Goal: Check status: Check status

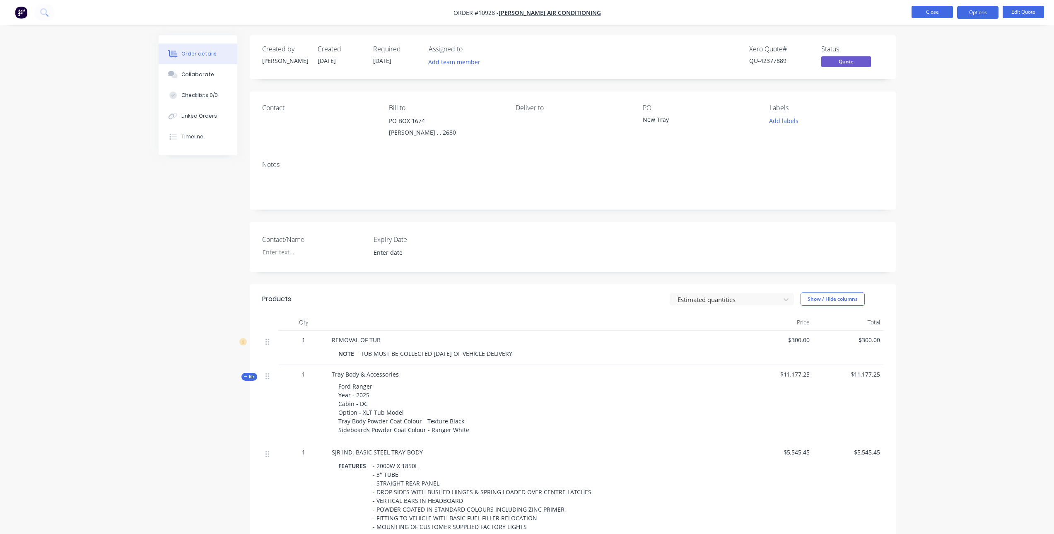
click at [928, 10] on button "Close" at bounding box center [931, 12] width 41 height 12
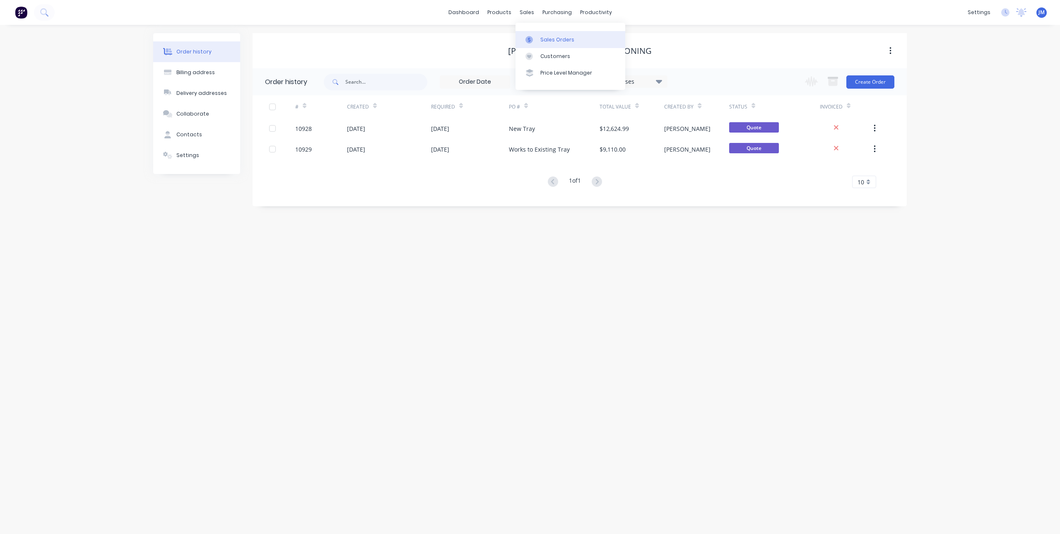
click at [561, 39] on div "Sales Orders" at bounding box center [557, 39] width 34 height 7
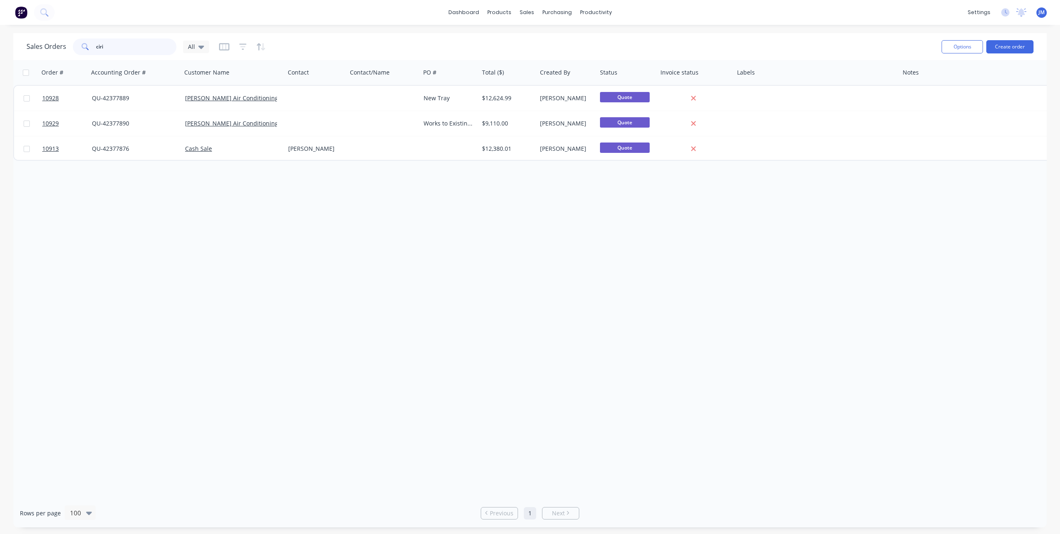
drag, startPoint x: 131, startPoint y: 49, endPoint x: 44, endPoint y: 55, distance: 86.7
click at [44, 55] on div "Sales Orders ciri All" at bounding box center [480, 46] width 908 height 20
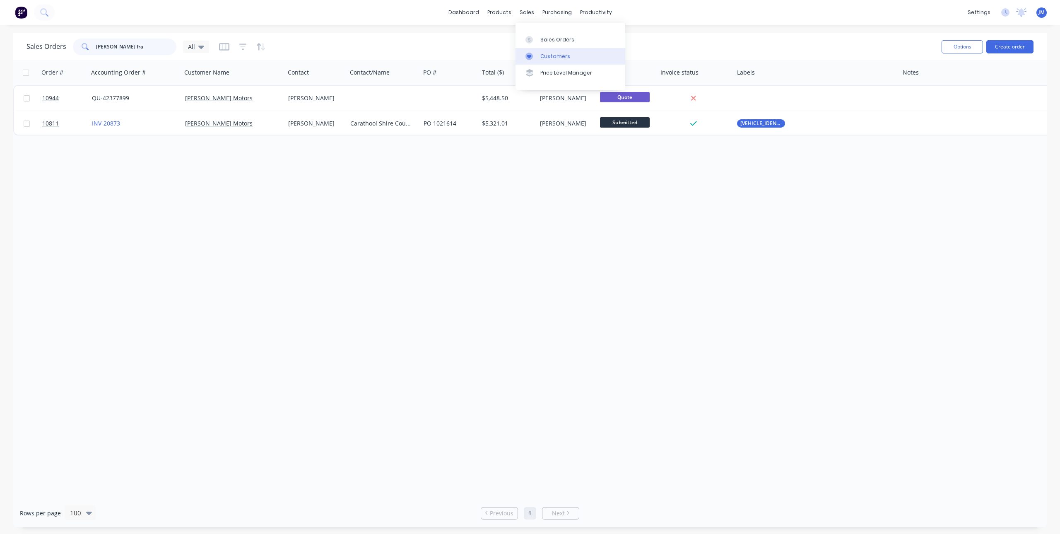
type input "[PERSON_NAME] fra"
click at [553, 53] on div "Customers" at bounding box center [555, 56] width 30 height 7
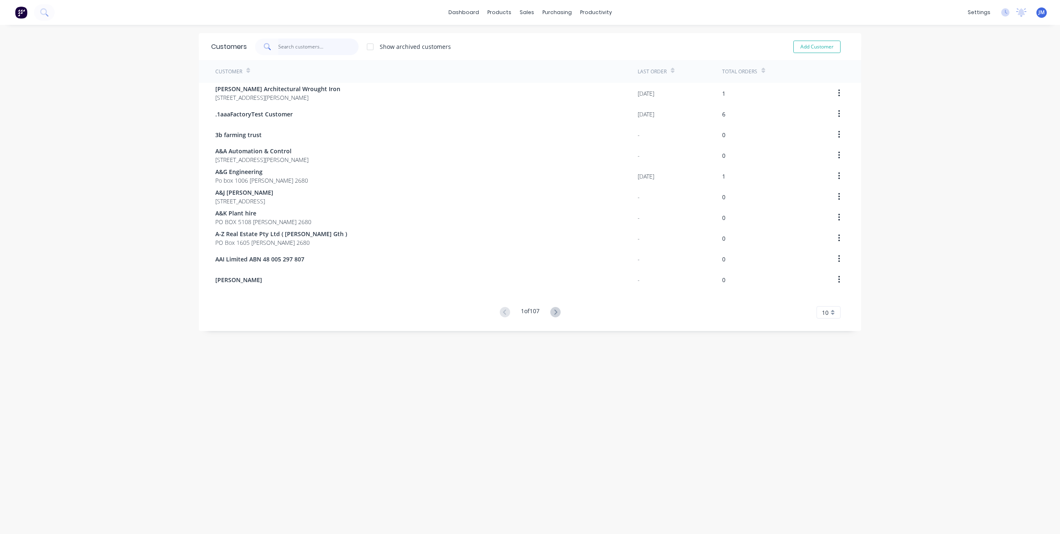
click at [320, 49] on input "text" at bounding box center [318, 47] width 81 height 17
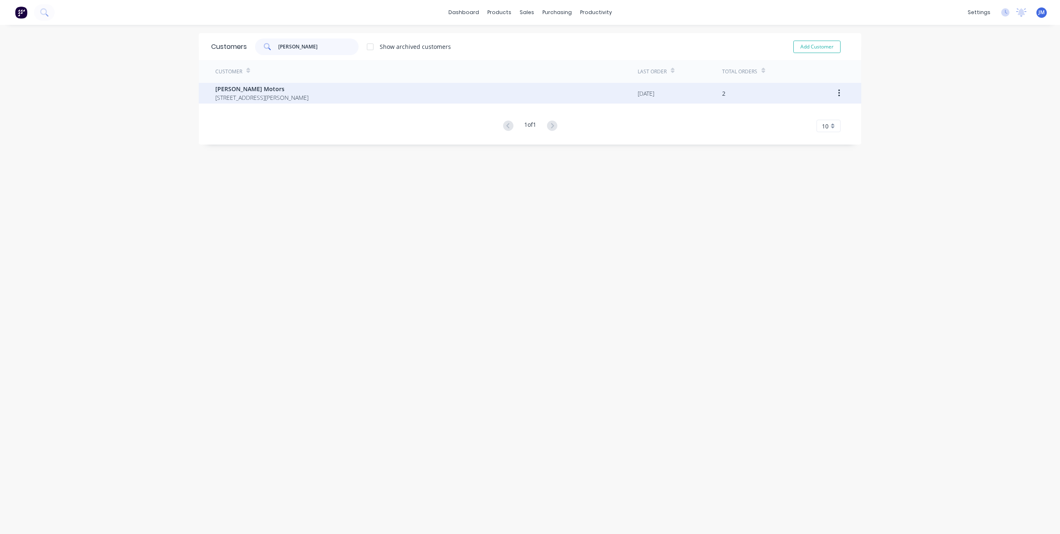
type input "[PERSON_NAME]"
click at [265, 95] on span "[STREET_ADDRESS][PERSON_NAME]" at bounding box center [261, 97] width 93 height 9
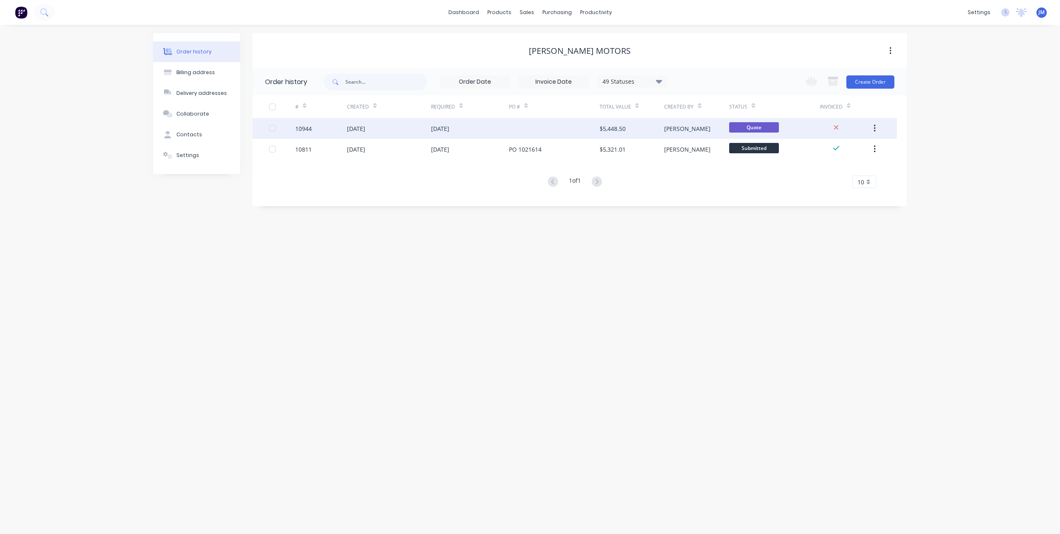
click at [449, 129] on div "[DATE]" at bounding box center [440, 128] width 18 height 9
